Goal: Task Accomplishment & Management: Manage account settings

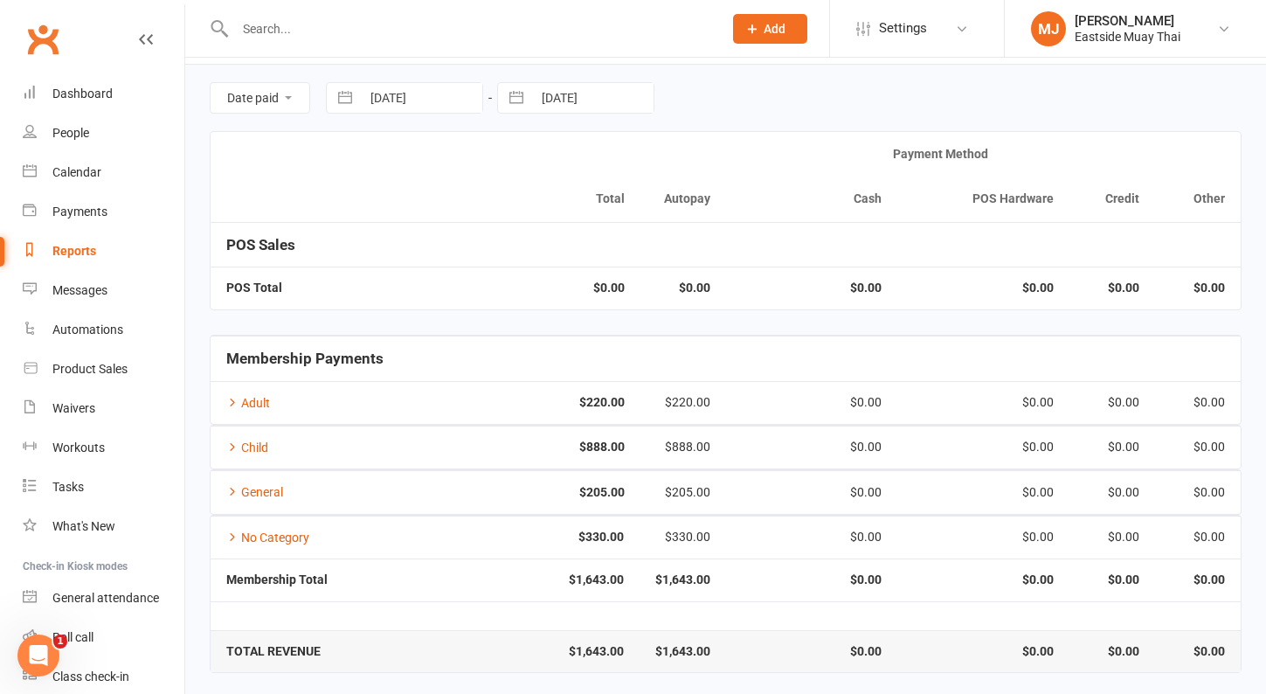
click at [326, 25] on input "text" at bounding box center [470, 29] width 481 height 24
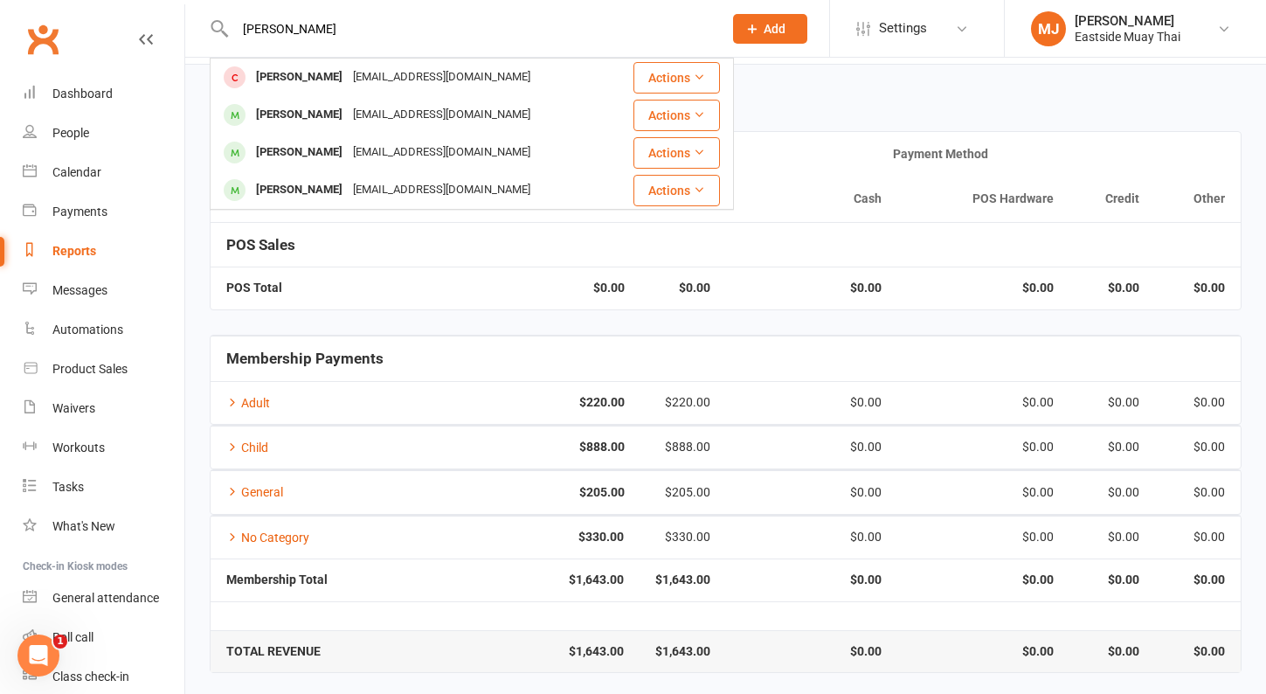
type input "[PERSON_NAME]"
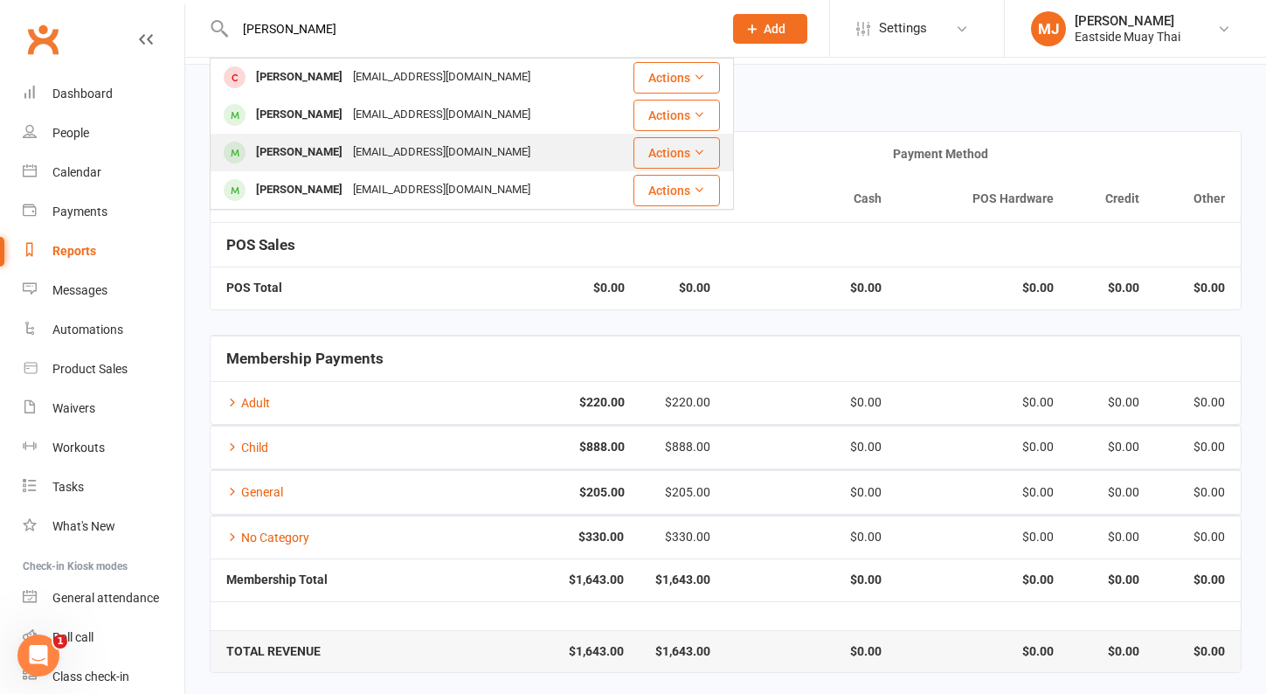
drag, startPoint x: 326, startPoint y: 25, endPoint x: 330, endPoint y: 149, distance: 124.2
click at [330, 149] on div "[PERSON_NAME]" at bounding box center [299, 152] width 97 height 25
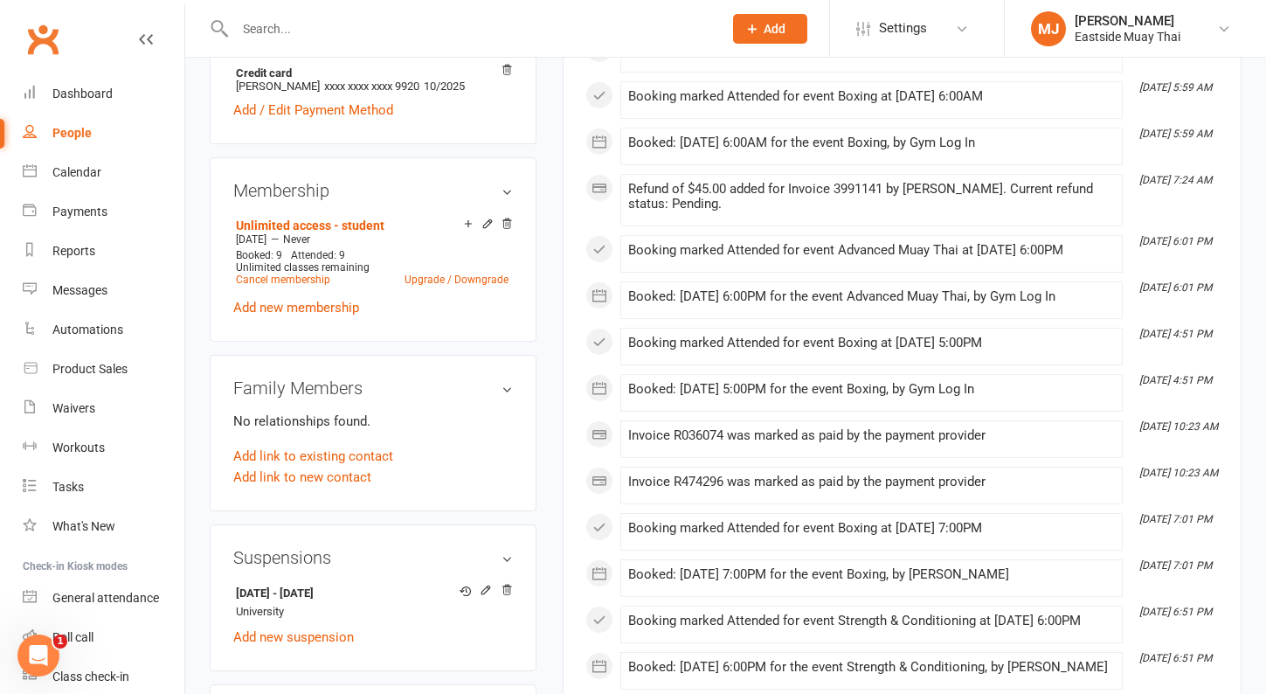
scroll to position [669, 0]
click at [311, 284] on link "Cancel membership" at bounding box center [283, 278] width 94 height 12
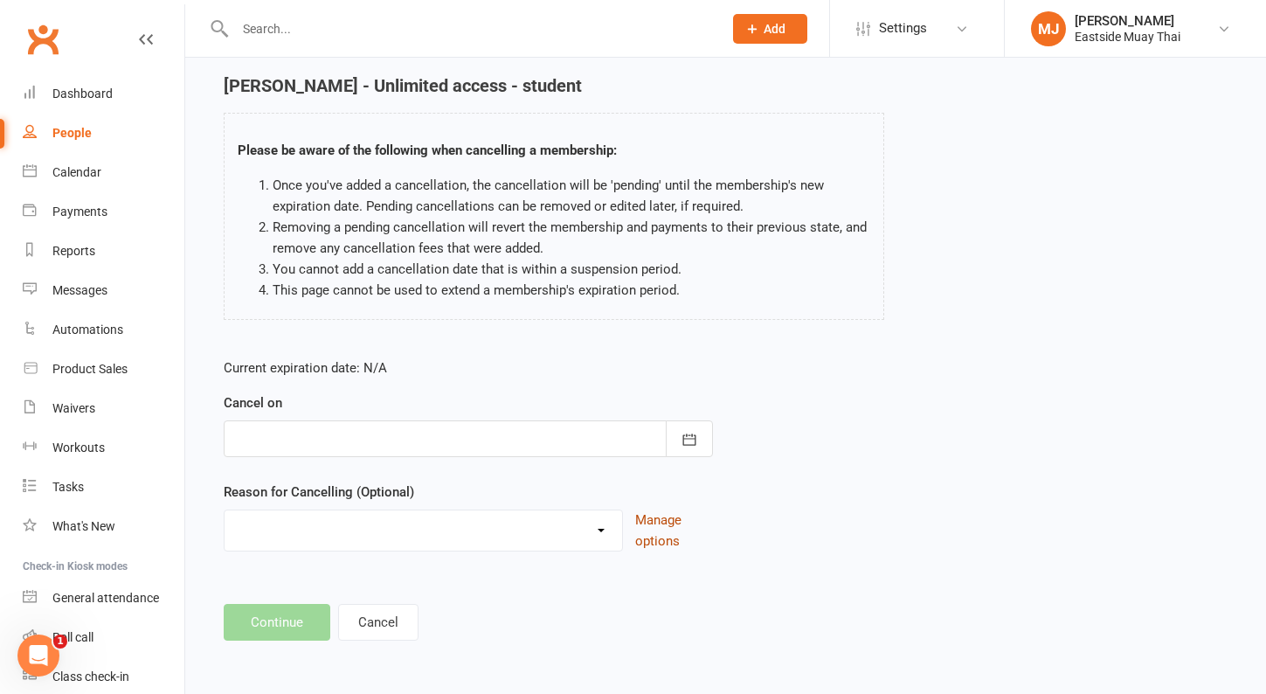
scroll to position [60, 0]
click at [696, 436] on icon "button" at bounding box center [689, 440] width 17 height 17
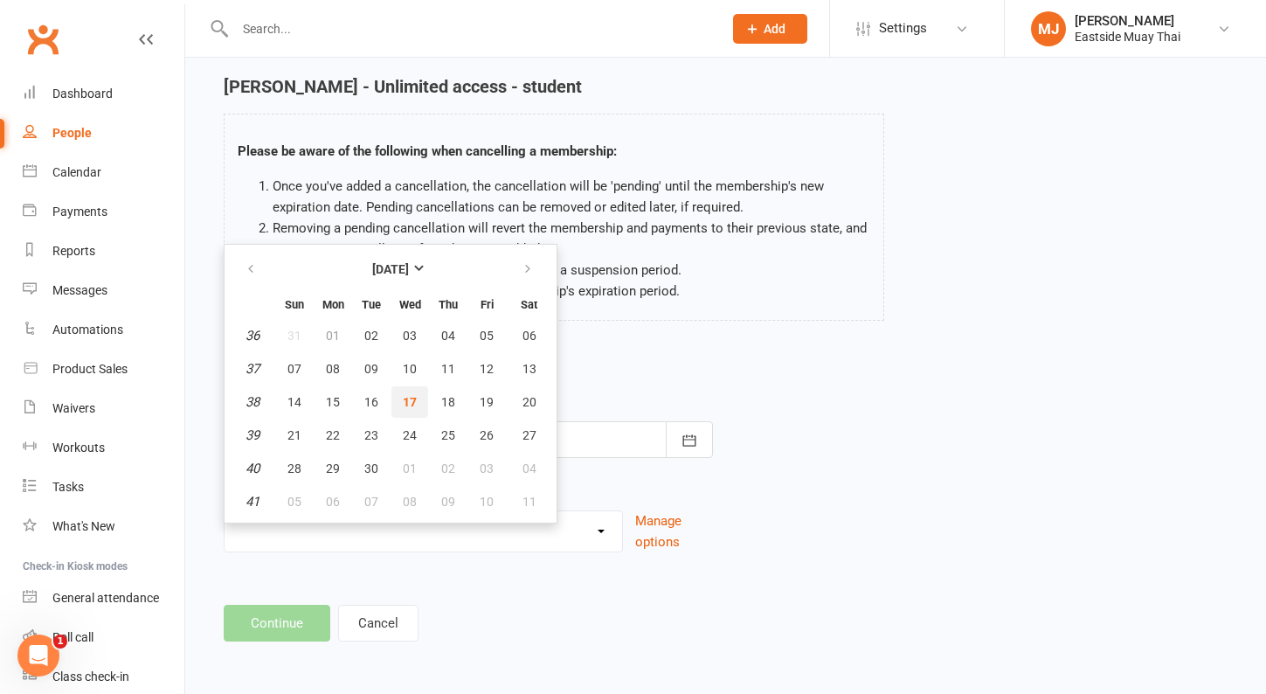
click at [405, 402] on span "17" at bounding box center [410, 402] width 14 height 14
type input "[DATE]"
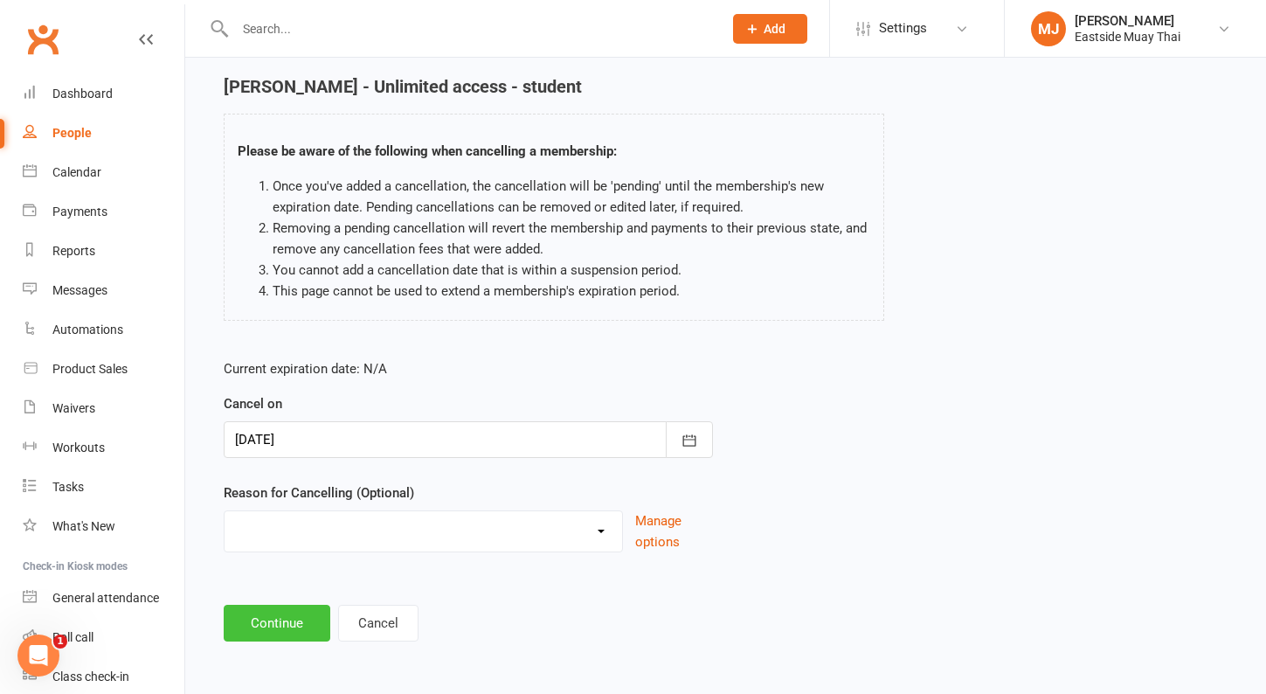
click at [289, 626] on button "Continue" at bounding box center [277, 623] width 107 height 37
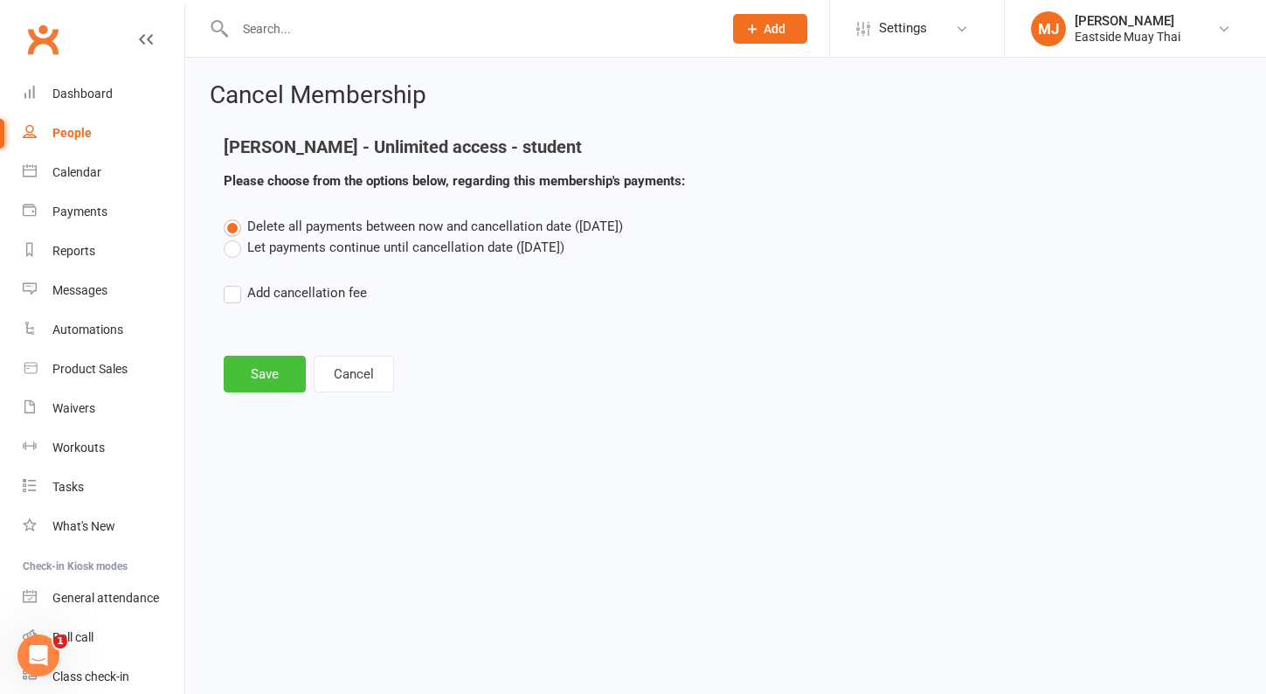
click at [284, 373] on button "Save" at bounding box center [265, 374] width 82 height 37
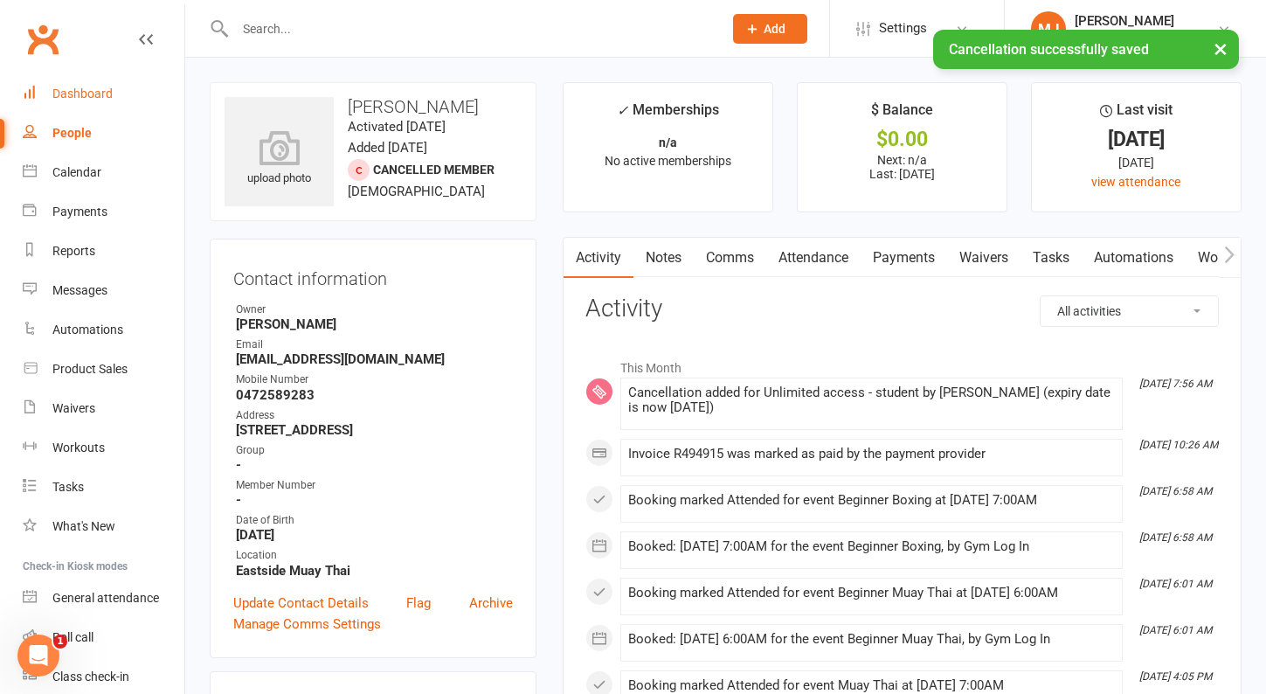
click at [104, 89] on div "Dashboard" at bounding box center [82, 94] width 60 height 14
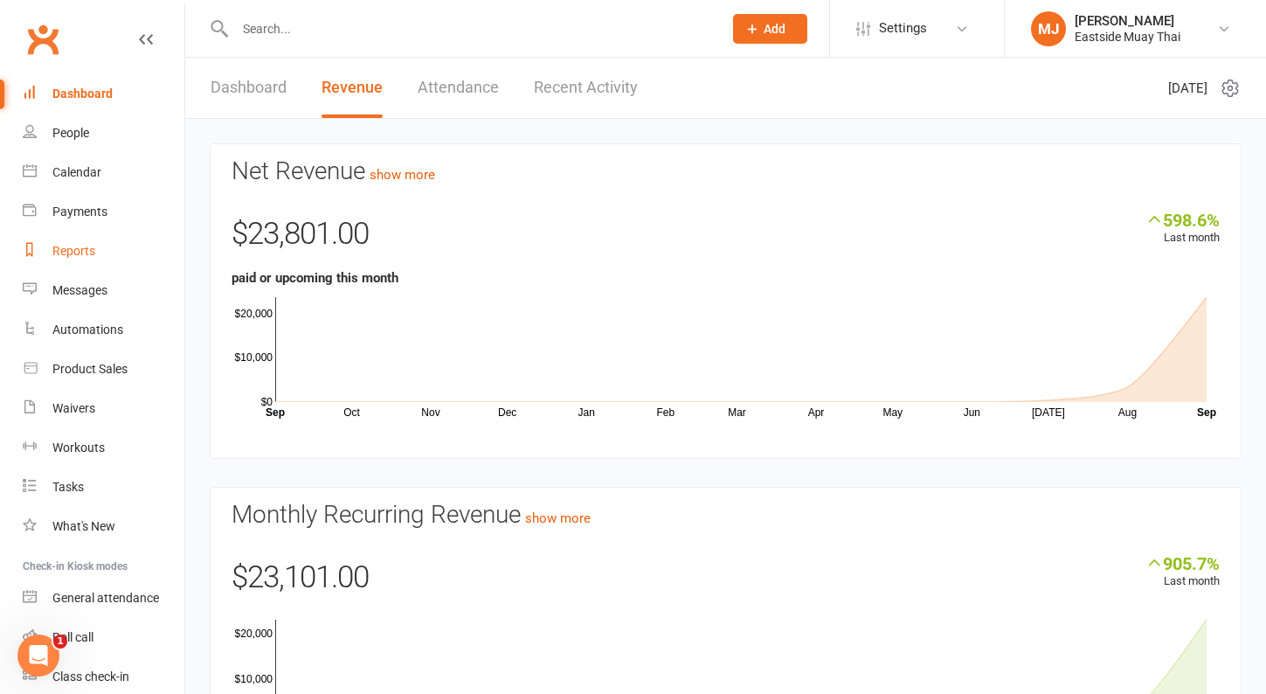
click at [73, 246] on div "Reports" at bounding box center [73, 251] width 43 height 14
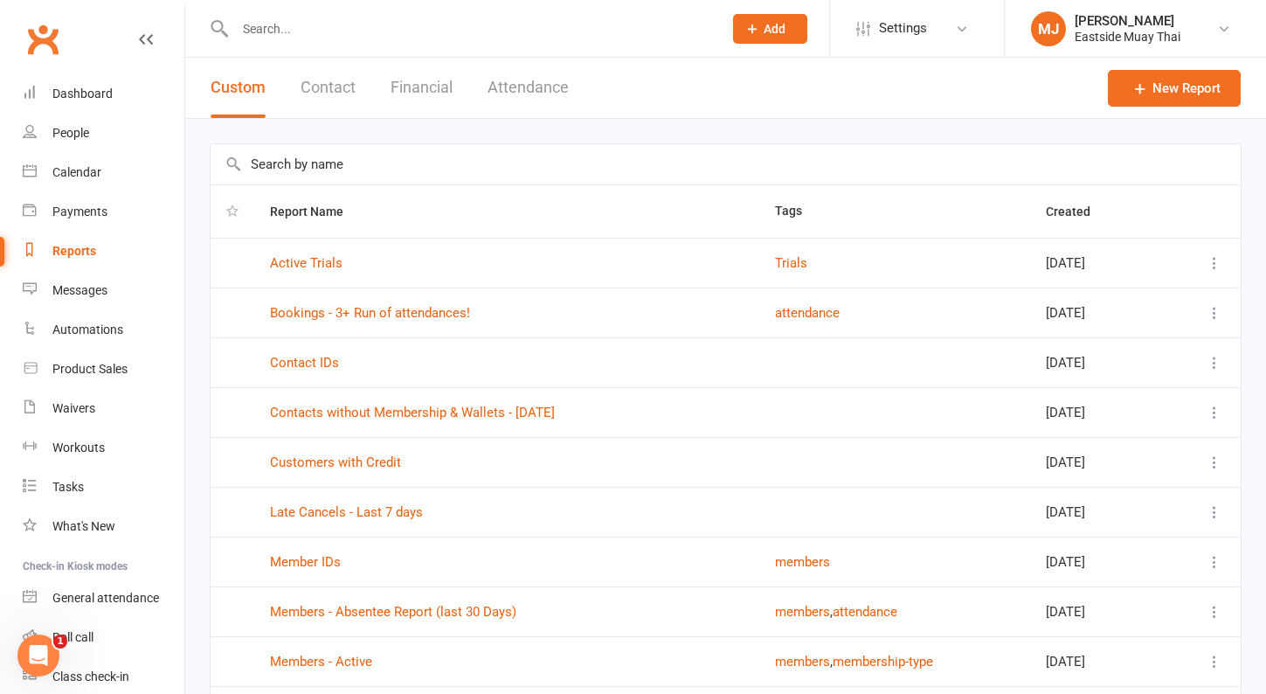
click at [419, 94] on button "Financial" at bounding box center [422, 88] width 62 height 60
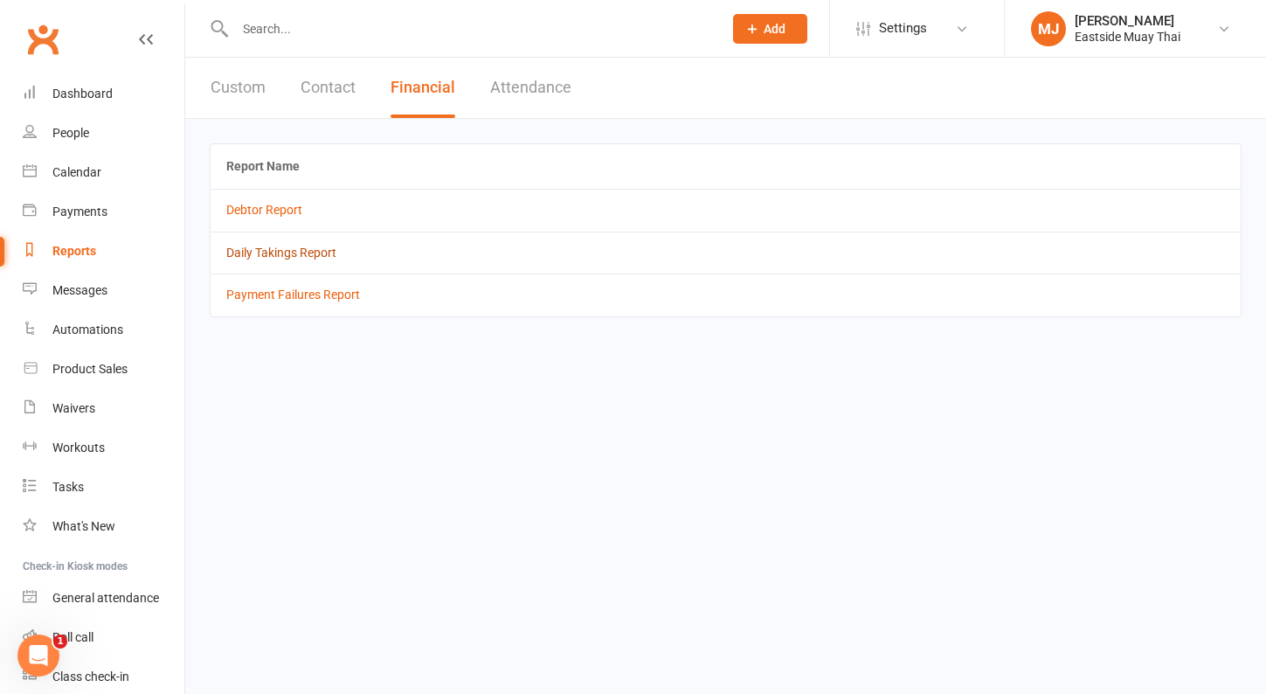
click at [286, 252] on link "Daily Takings Report" at bounding box center [281, 253] width 110 height 14
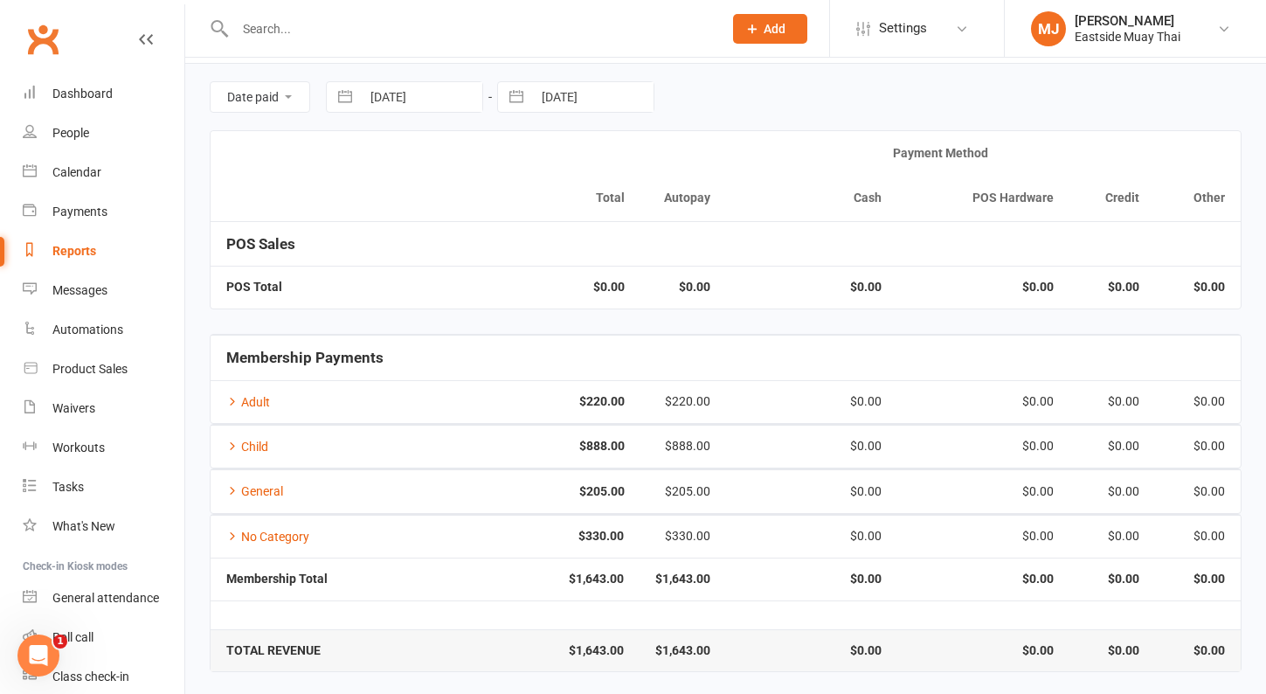
scroll to position [54, 0]
